Goal: Check status: Check status

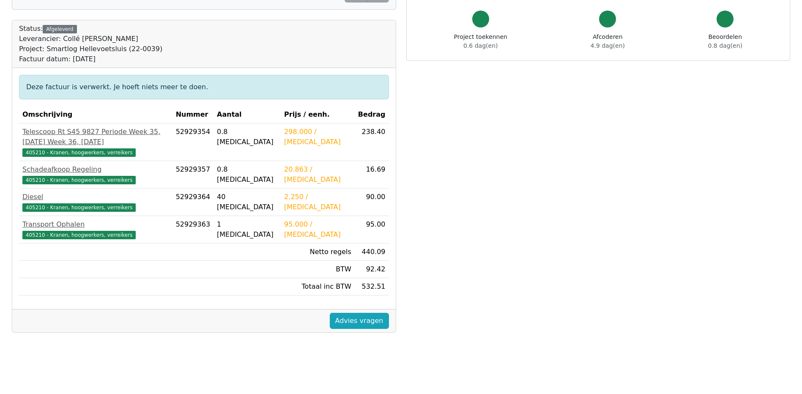
scroll to position [42, 0]
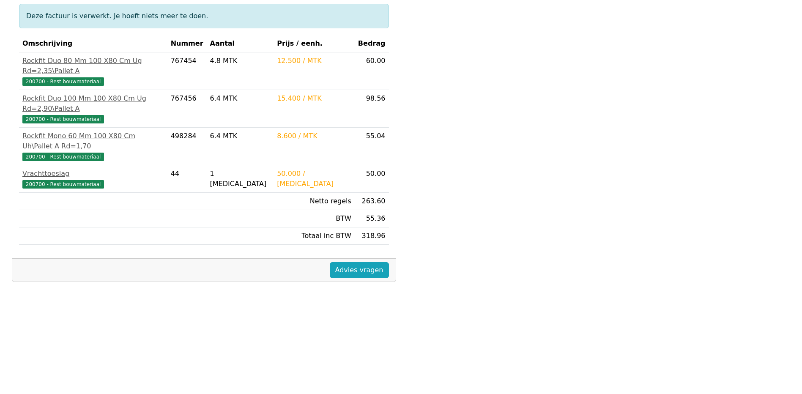
scroll to position [148, 0]
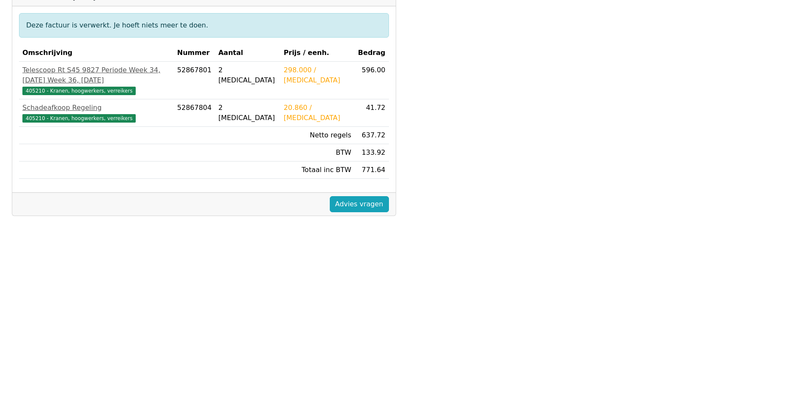
scroll to position [212, 0]
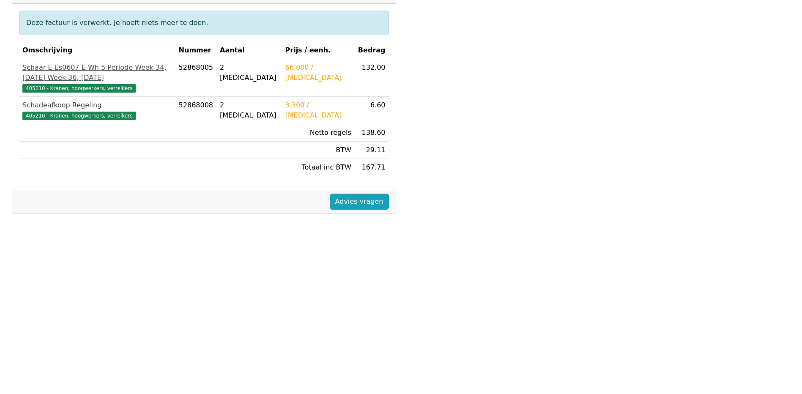
scroll to position [169, 0]
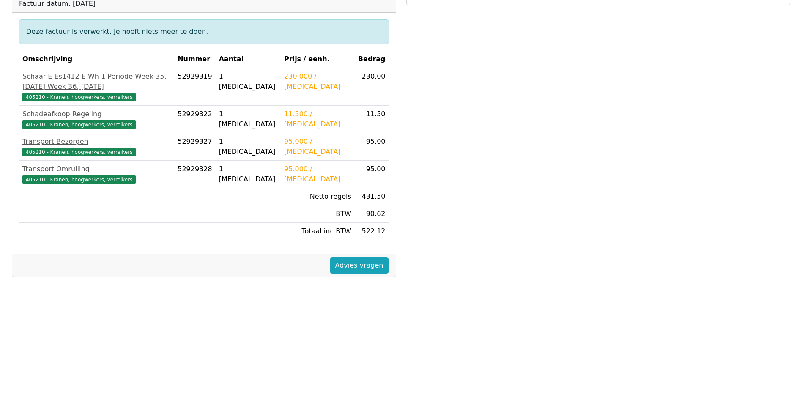
scroll to position [169, 0]
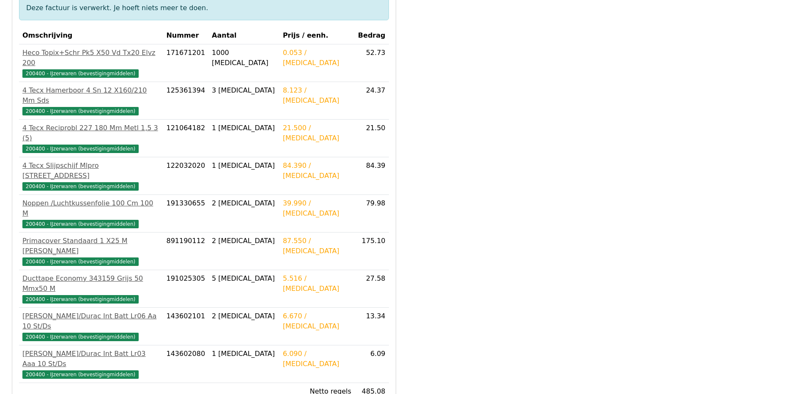
scroll to position [212, 0]
